Goal: Task Accomplishment & Management: Use online tool/utility

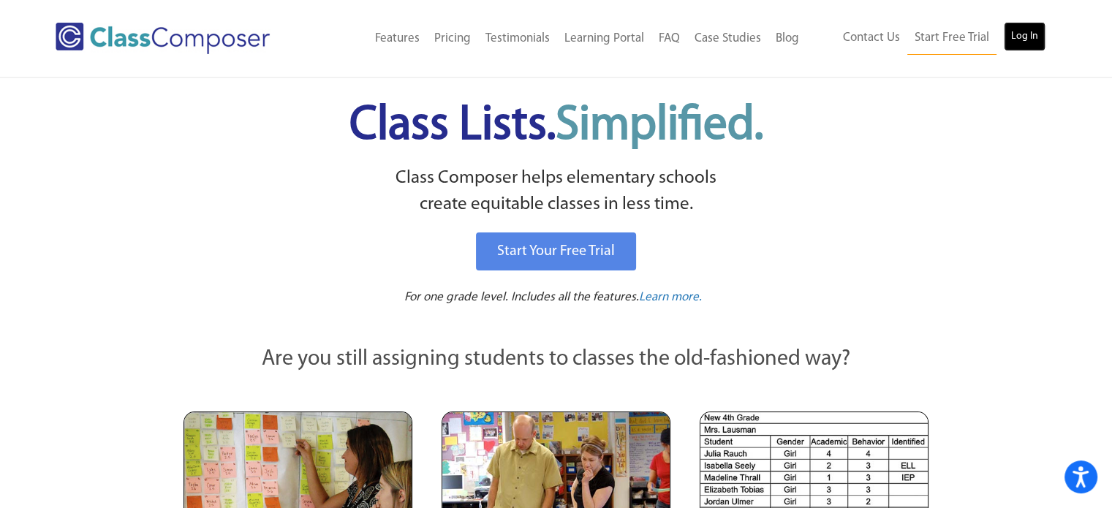
click at [1029, 34] on link "Log In" at bounding box center [1024, 36] width 42 height 29
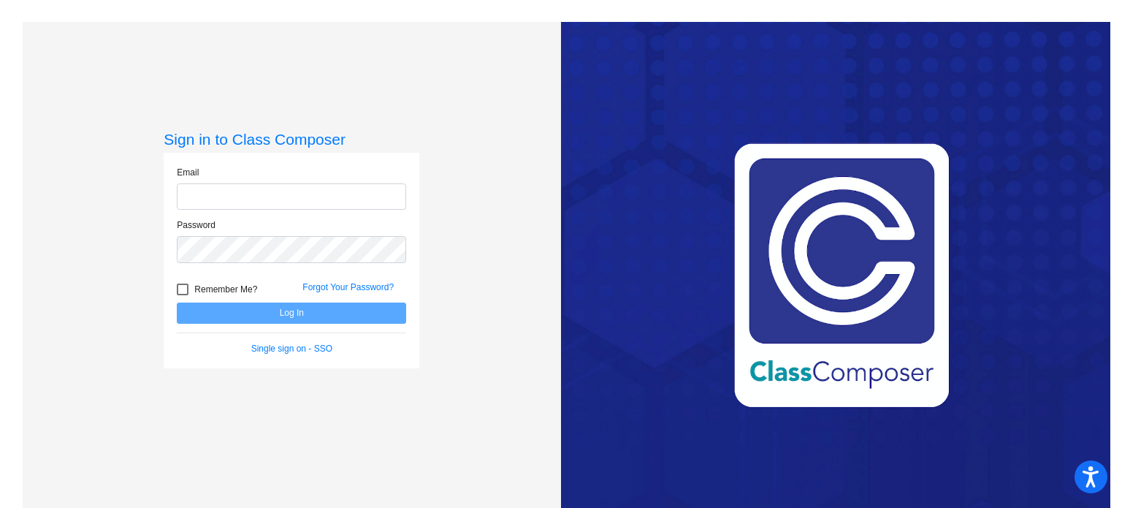
type input "[EMAIL_ADDRESS][DOMAIN_NAME]"
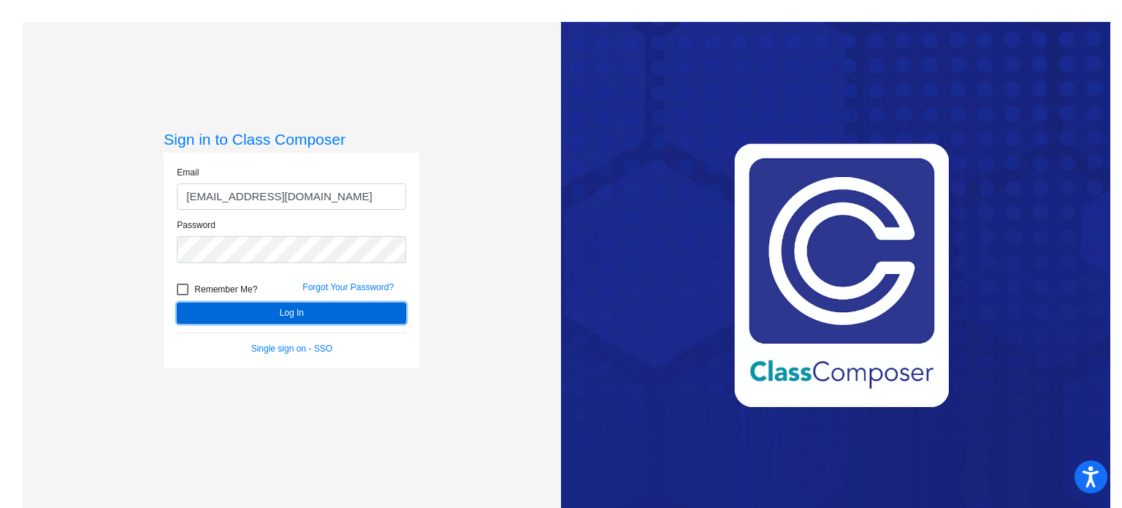
click at [248, 319] on button "Log In" at bounding box center [291, 313] width 229 height 21
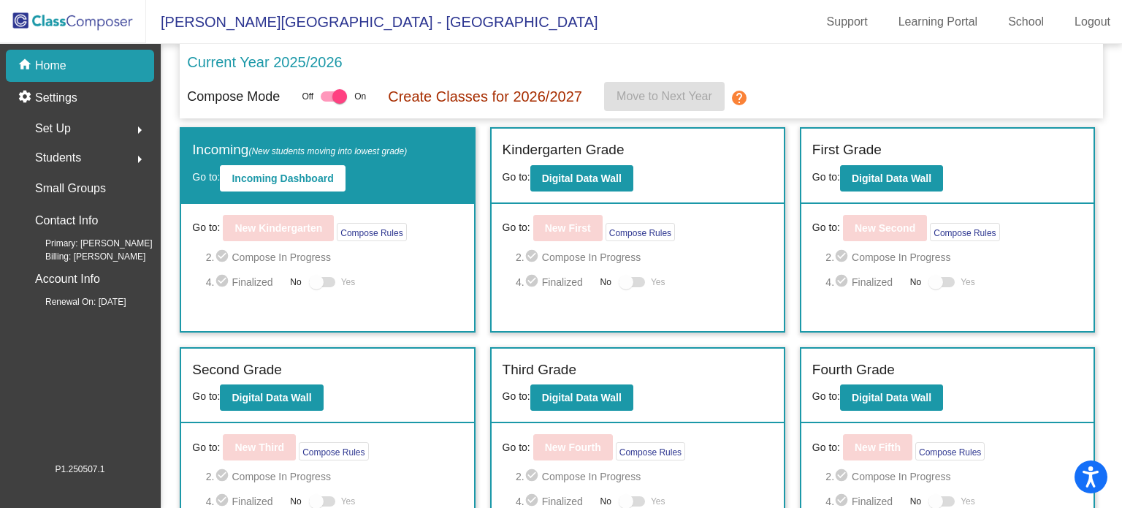
click at [379, 166] on div "Incoming (New students moving into lowest grade) Go to: Incoming Dashboard" at bounding box center [327, 166] width 292 height 75
click at [320, 61] on p "Current Year 2025/2026" at bounding box center [264, 62] width 155 height 22
click at [273, 179] on b "Incoming Dashboard" at bounding box center [283, 178] width 102 height 12
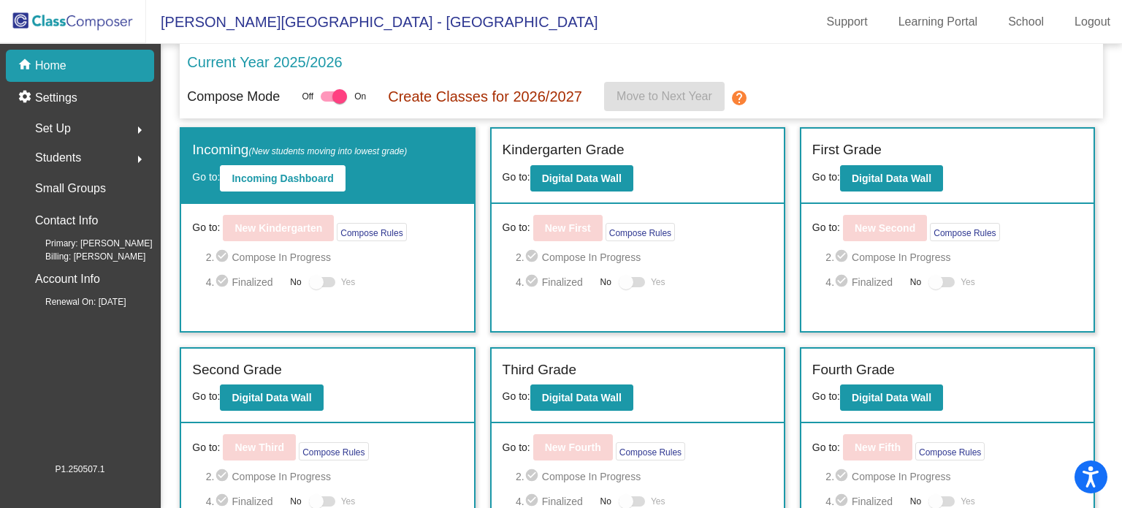
click at [298, 64] on p "Current Year 2025/2026" at bounding box center [264, 62] width 155 height 22
click at [611, 181] on b "Digital Data Wall" at bounding box center [582, 178] width 80 height 12
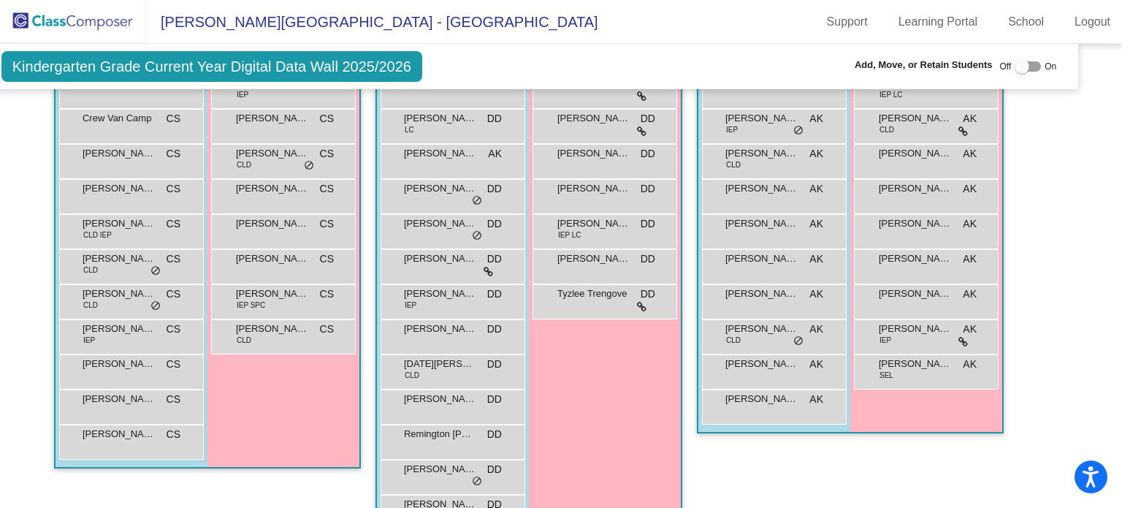
scroll to position [474, 32]
click at [0, 0] on div "Girls: 8 [PERSON_NAME] DD lock do_not_disturb_alt [PERSON_NAME] DD lock do_not_…" at bounding box center [0, 0] width 0 height 0
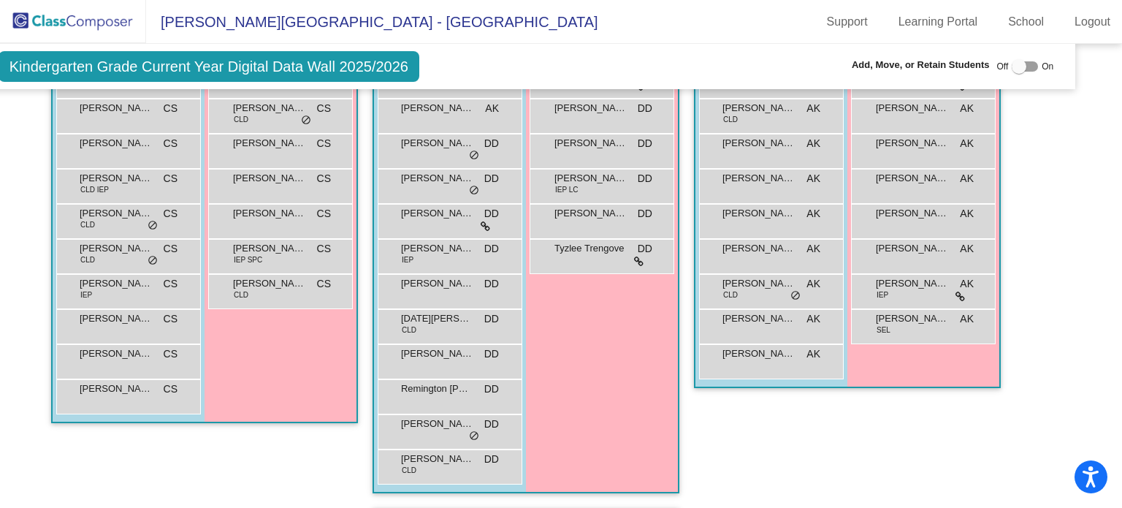
scroll to position [520, 35]
click at [0, 0] on div "Girls: 8 [PERSON_NAME] DD lock do_not_disturb_alt [PERSON_NAME] DD lock do_not_…" at bounding box center [0, 0] width 0 height 0
click at [445, 392] on div "Remington [PERSON_NAME] lock do_not_disturb_alt" at bounding box center [449, 395] width 140 height 30
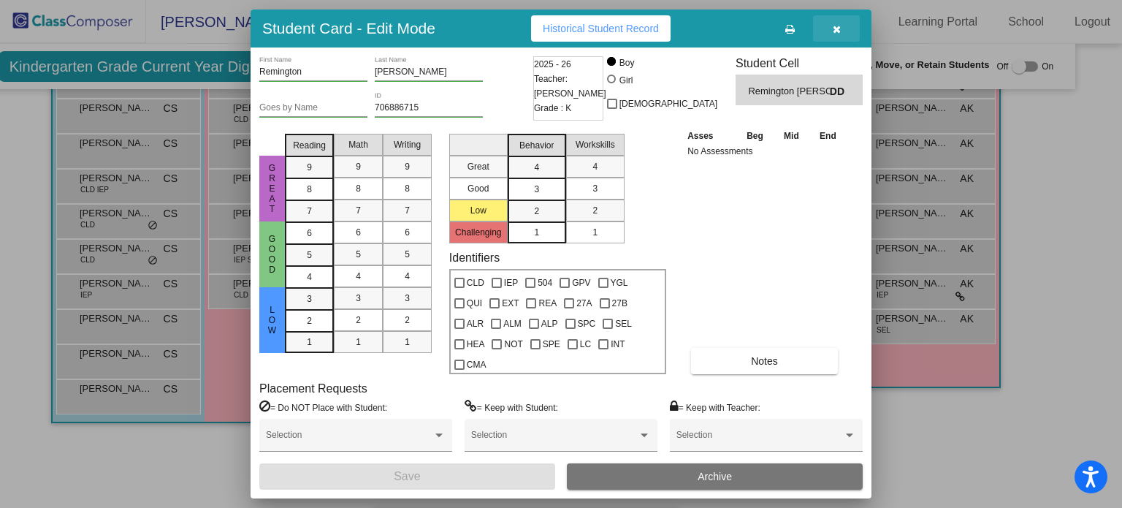
click at [832, 26] on button "button" at bounding box center [836, 28] width 47 height 26
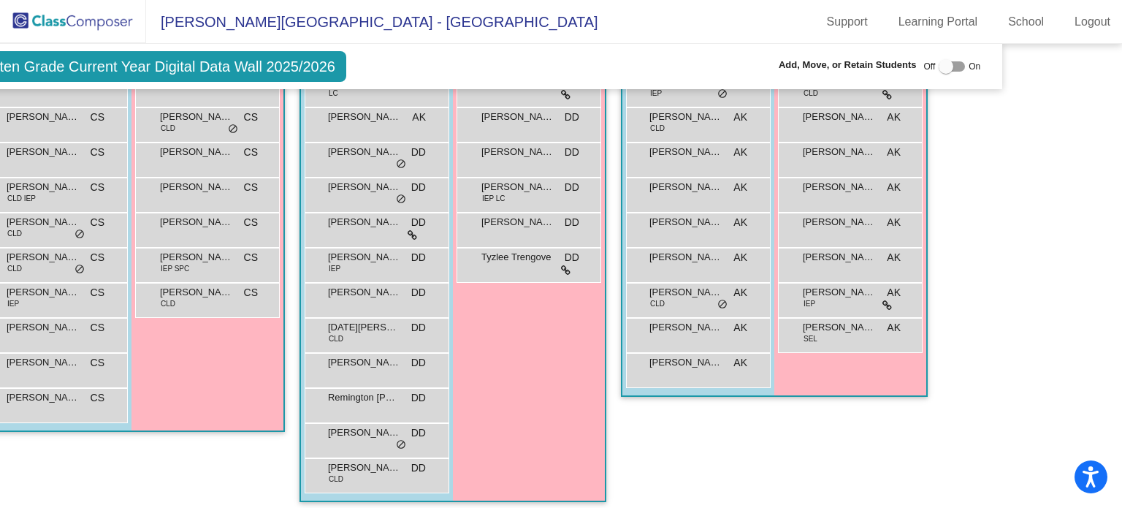
scroll to position [512, 108]
click at [885, 300] on icon at bounding box center [888, 305] width 10 height 10
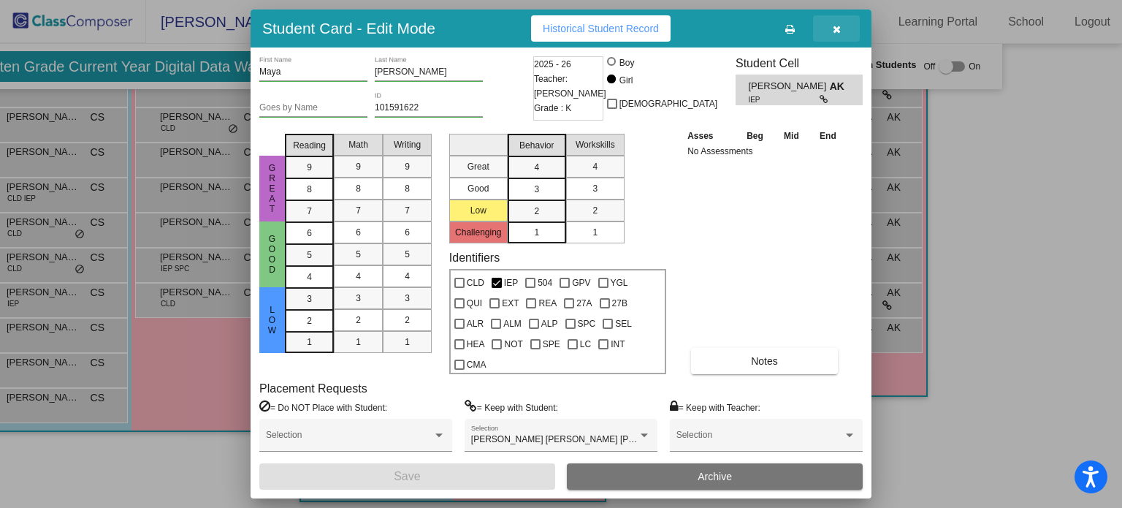
click at [835, 26] on icon "button" at bounding box center [837, 29] width 8 height 10
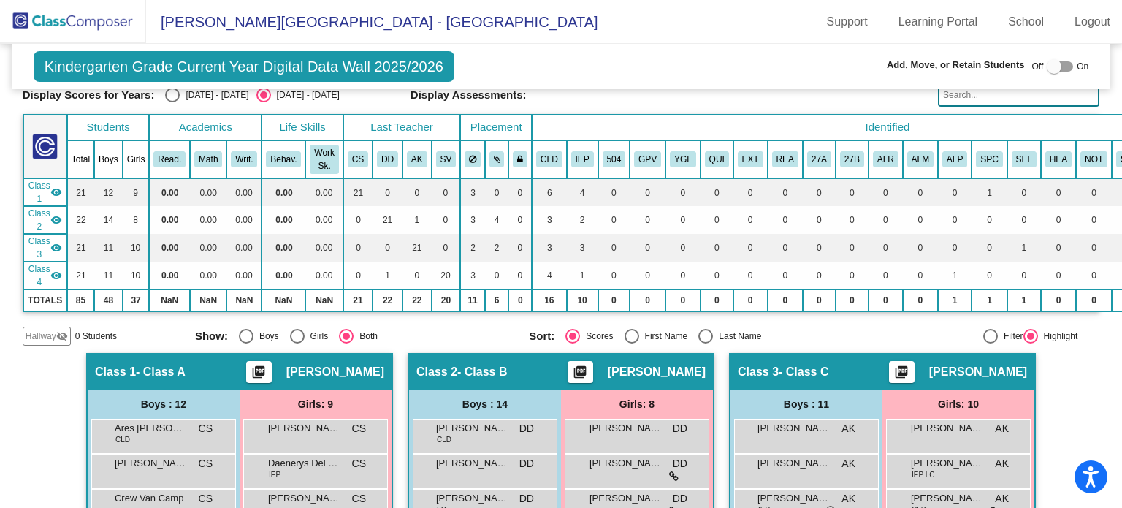
scroll to position [0, 0]
